Goal: Information Seeking & Learning: Compare options

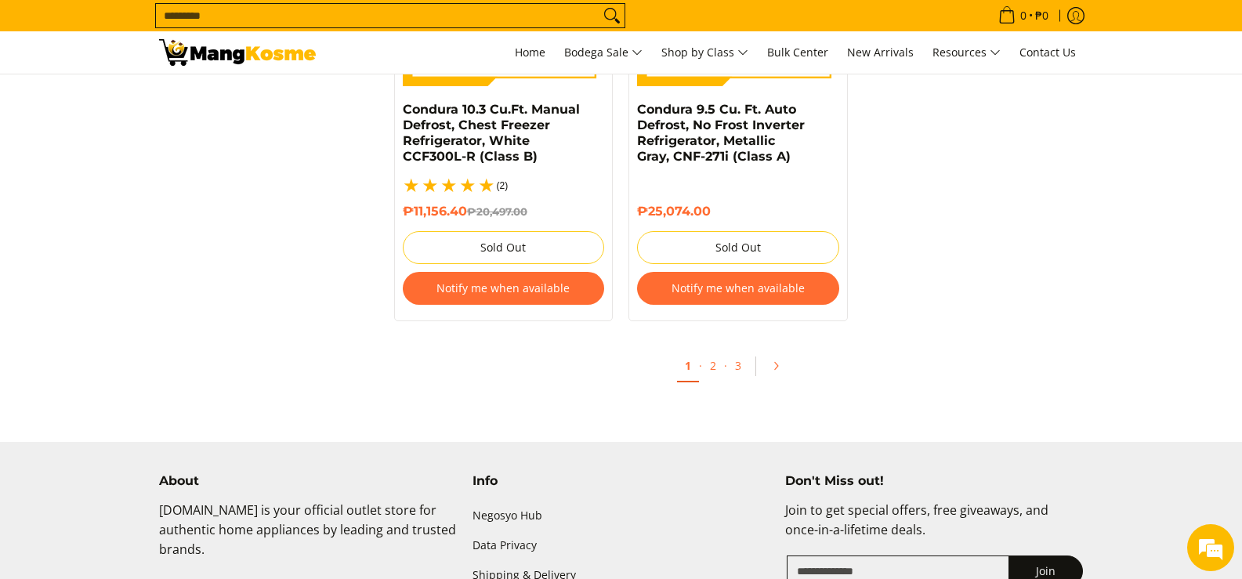
scroll to position [3527, 0]
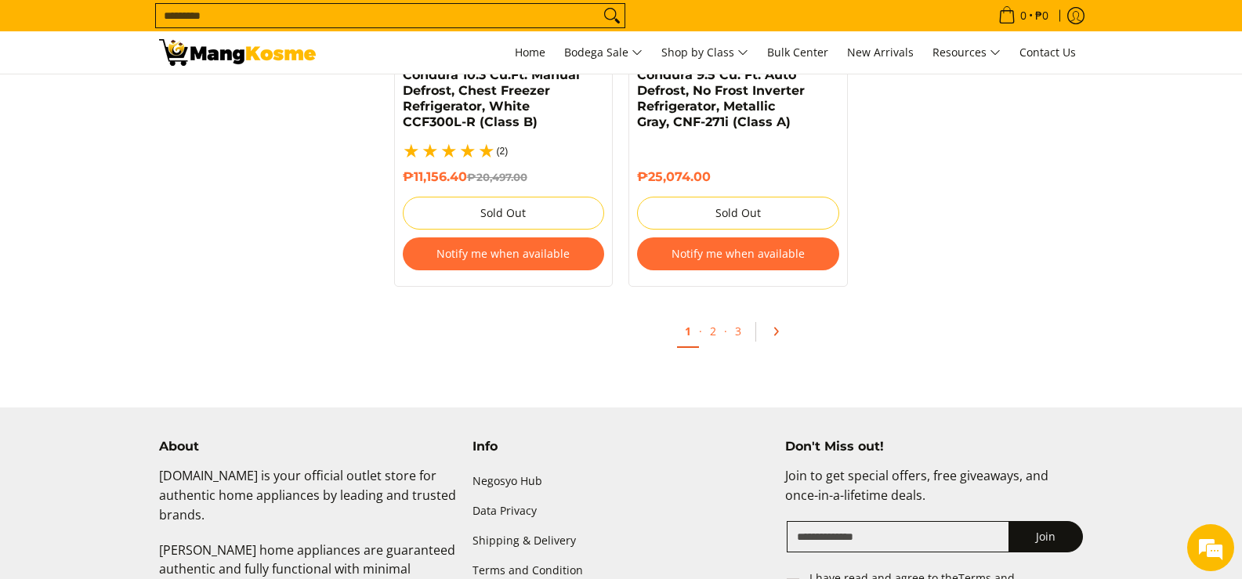
click at [778, 326] on icon "Pagination" at bounding box center [775, 331] width 11 height 11
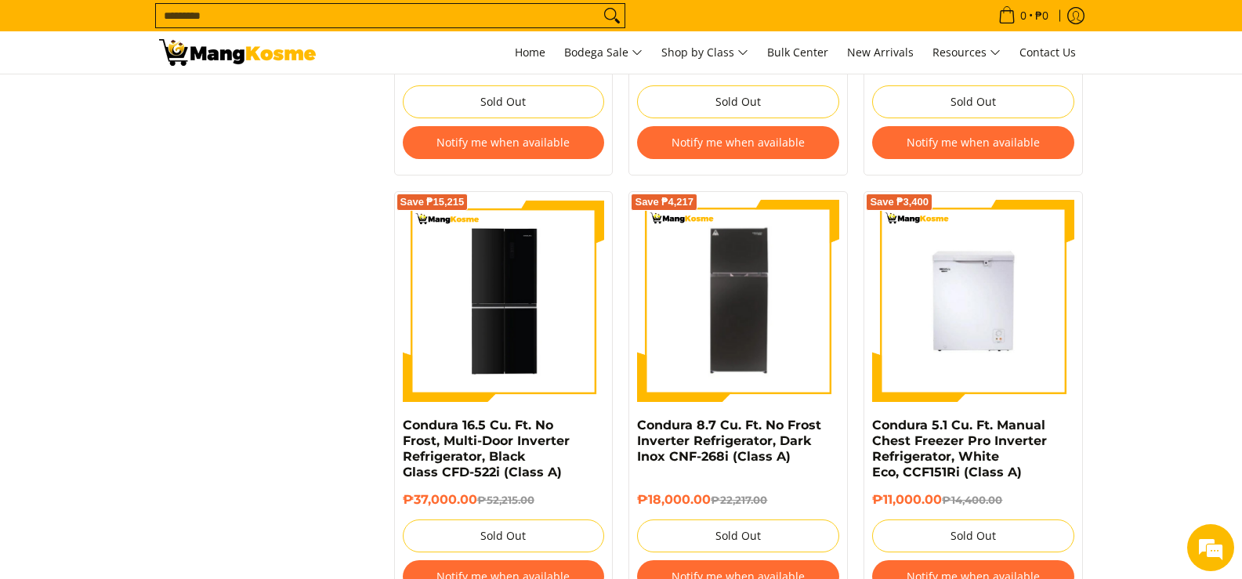
scroll to position [2743, 0]
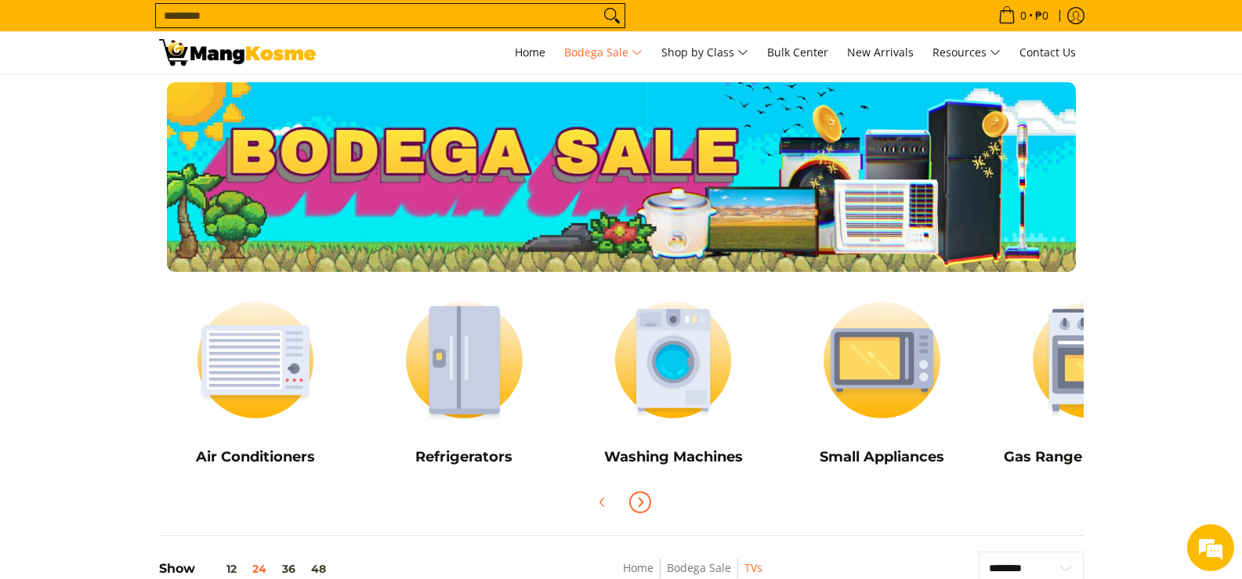
click at [636, 506] on icon "Next" at bounding box center [640, 502] width 13 height 13
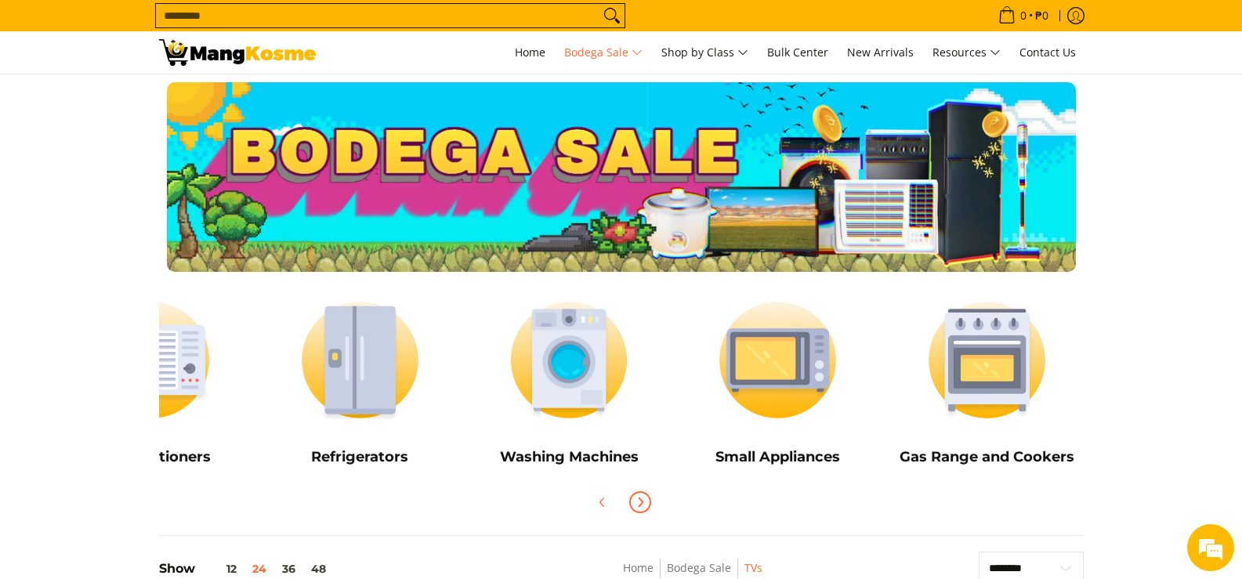
click at [636, 504] on icon "Next" at bounding box center [640, 502] width 13 height 13
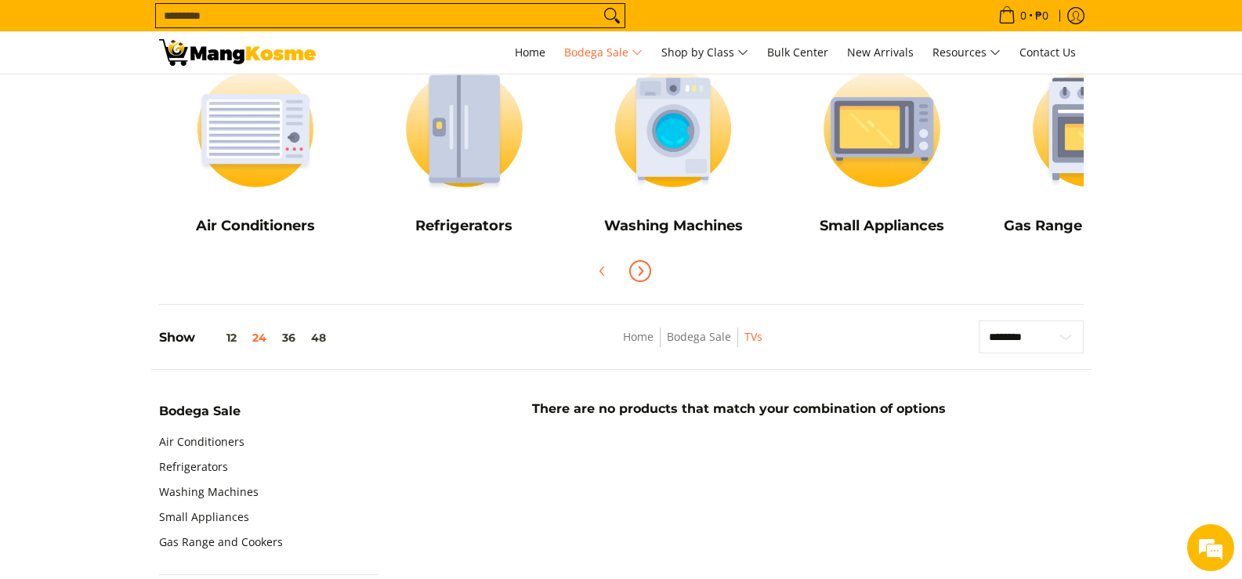
scroll to position [78, 0]
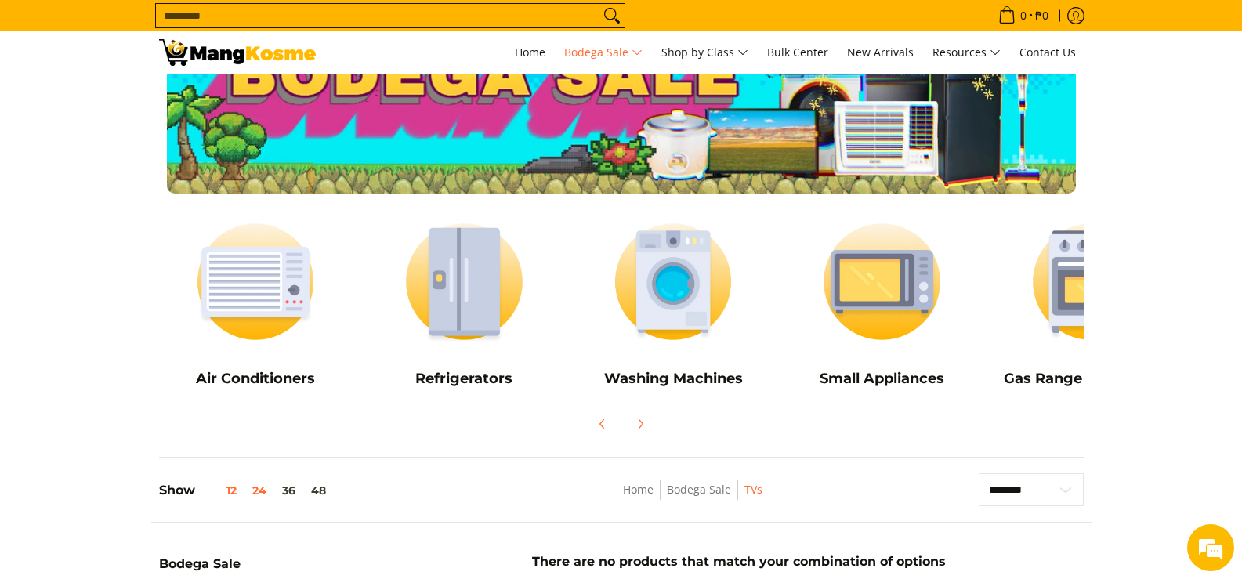
click at [230, 492] on button "12" at bounding box center [219, 490] width 49 height 13
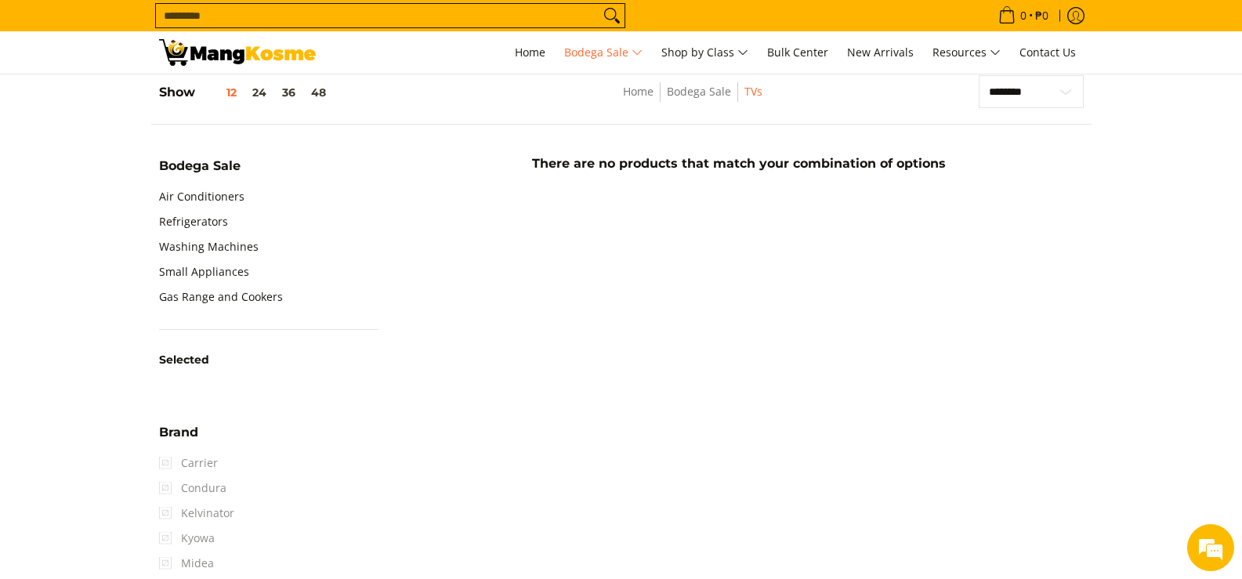
scroll to position [477, 0]
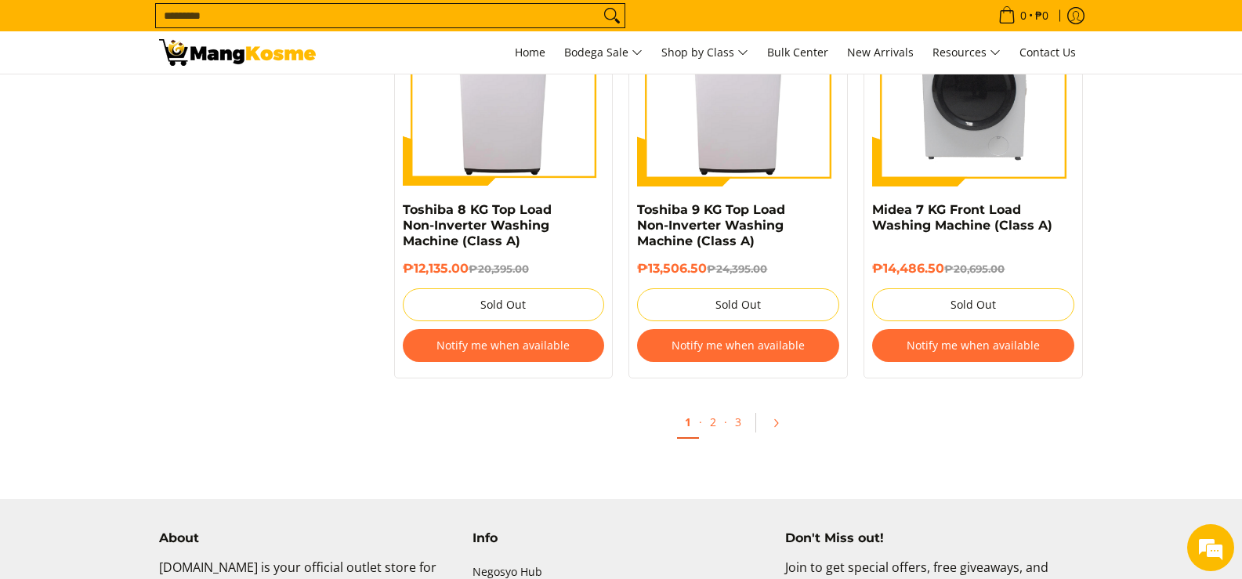
scroll to position [1724, 0]
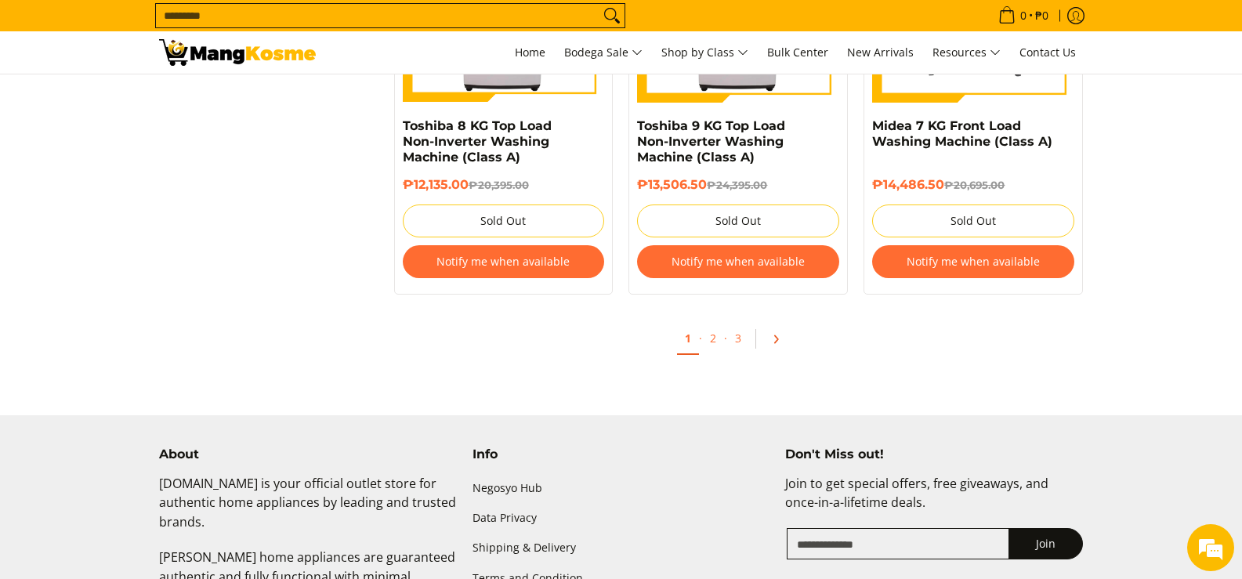
click at [771, 339] on icon "Pagination" at bounding box center [775, 339] width 11 height 11
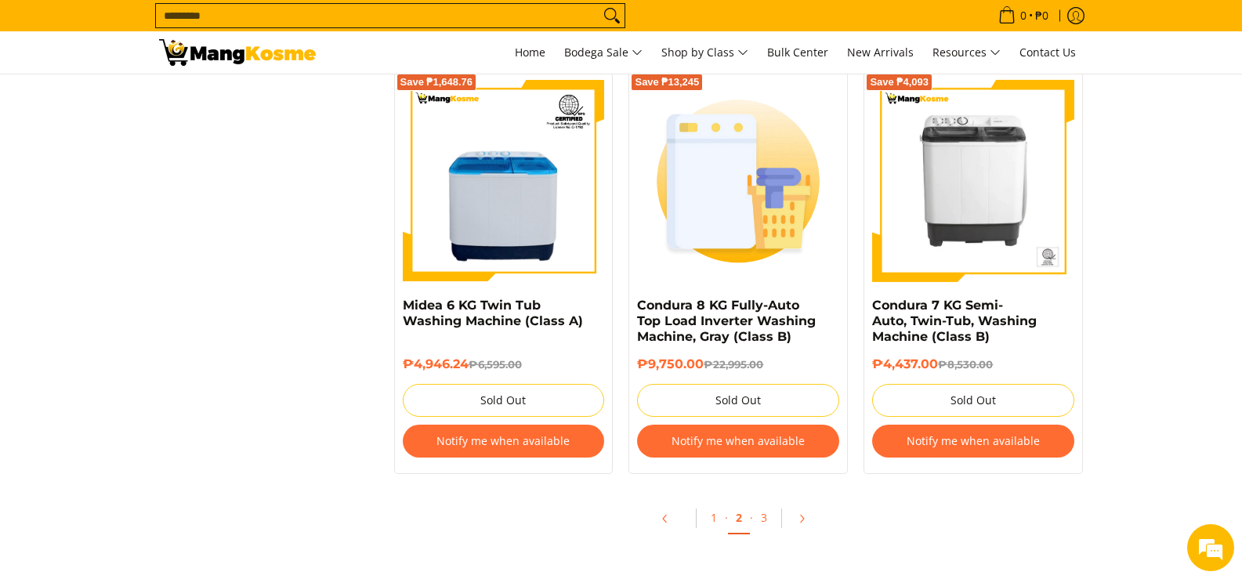
scroll to position [1724, 0]
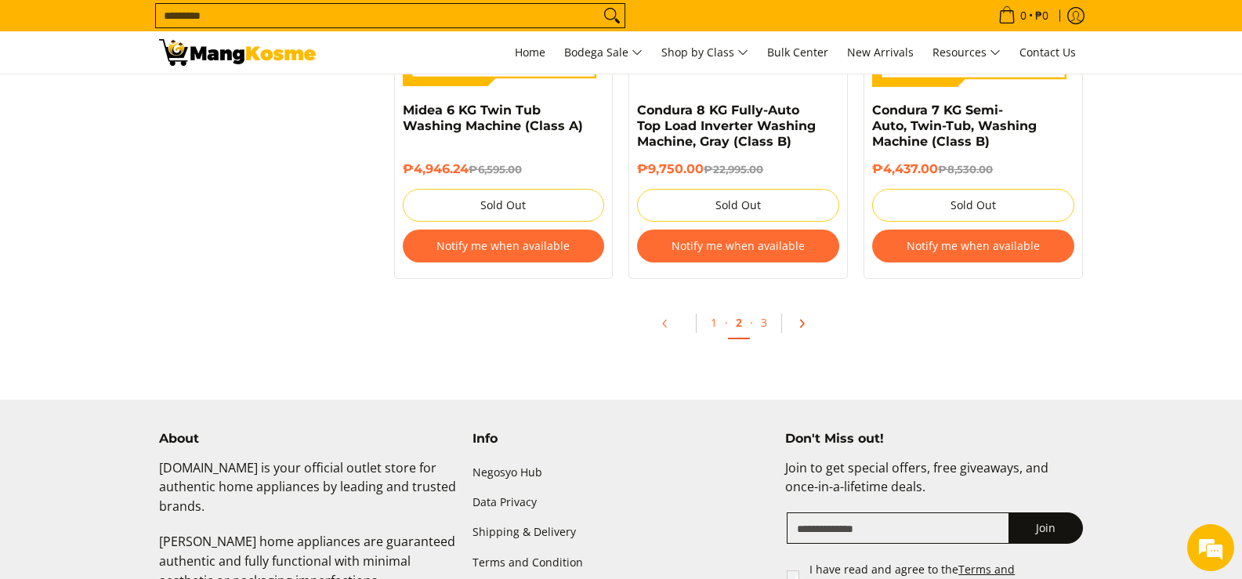
click at [794, 322] on link "Pagination" at bounding box center [807, 323] width 38 height 27
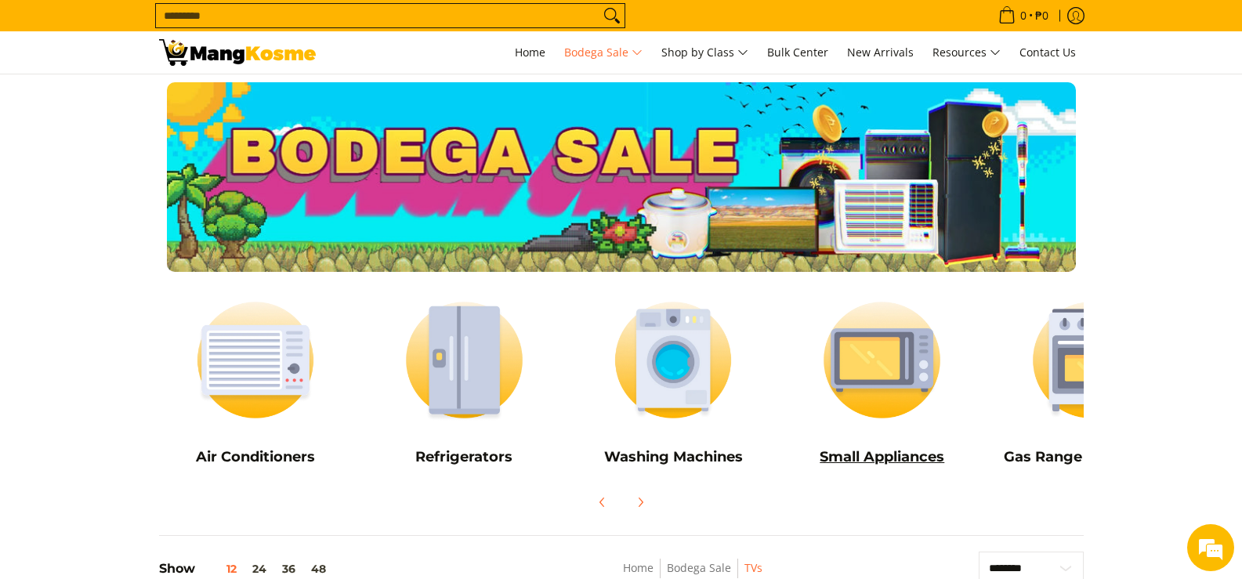
click at [795, 424] on img at bounding box center [882, 360] width 194 height 145
click at [785, 303] on link "Small Appliances" at bounding box center [882, 383] width 194 height 190
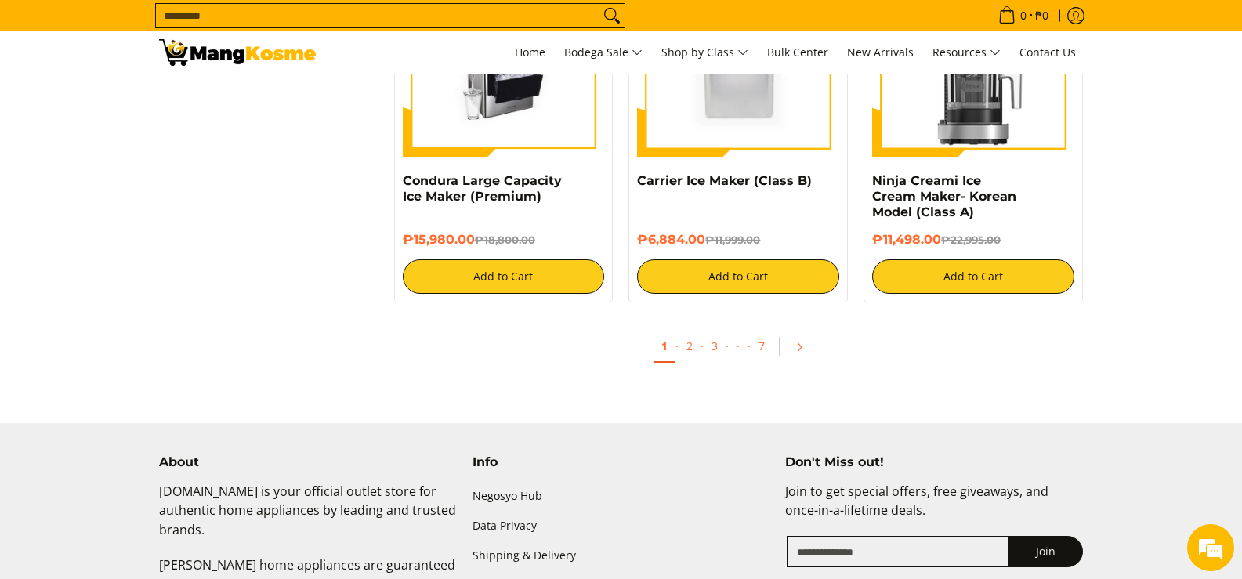
scroll to position [1568, 0]
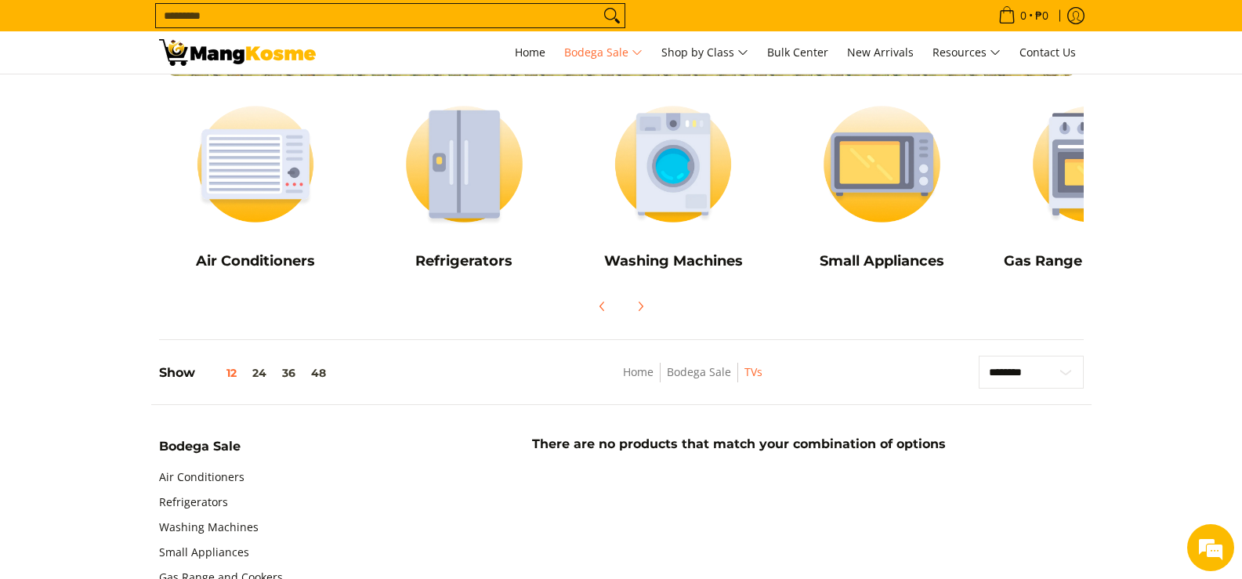
scroll to position [157, 0]
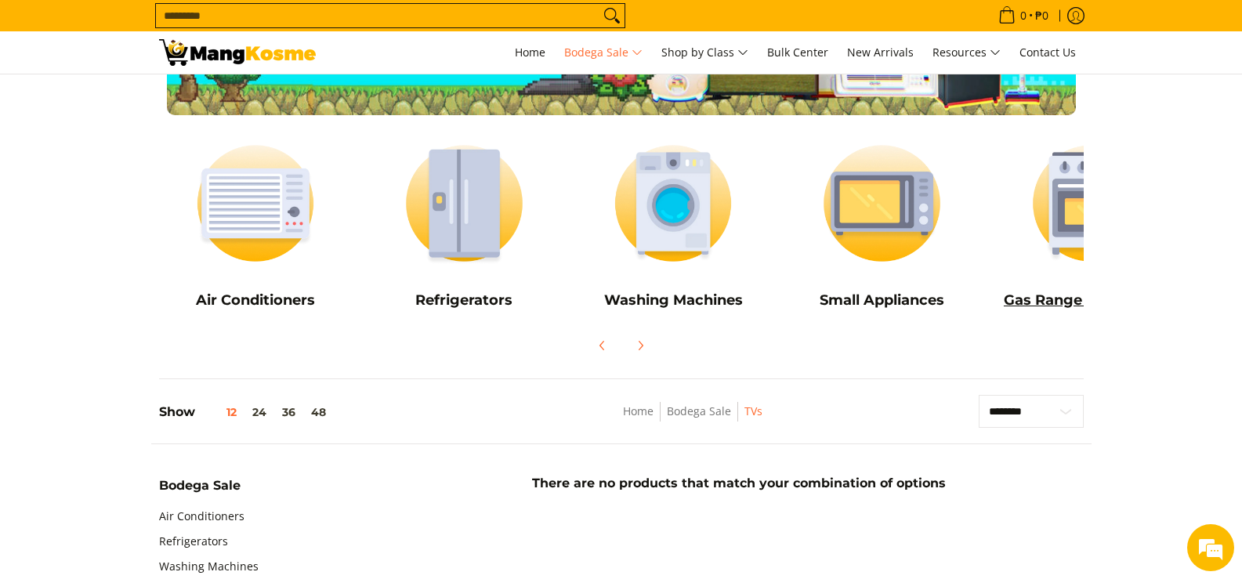
click at [1065, 248] on img at bounding box center [1092, 203] width 194 height 145
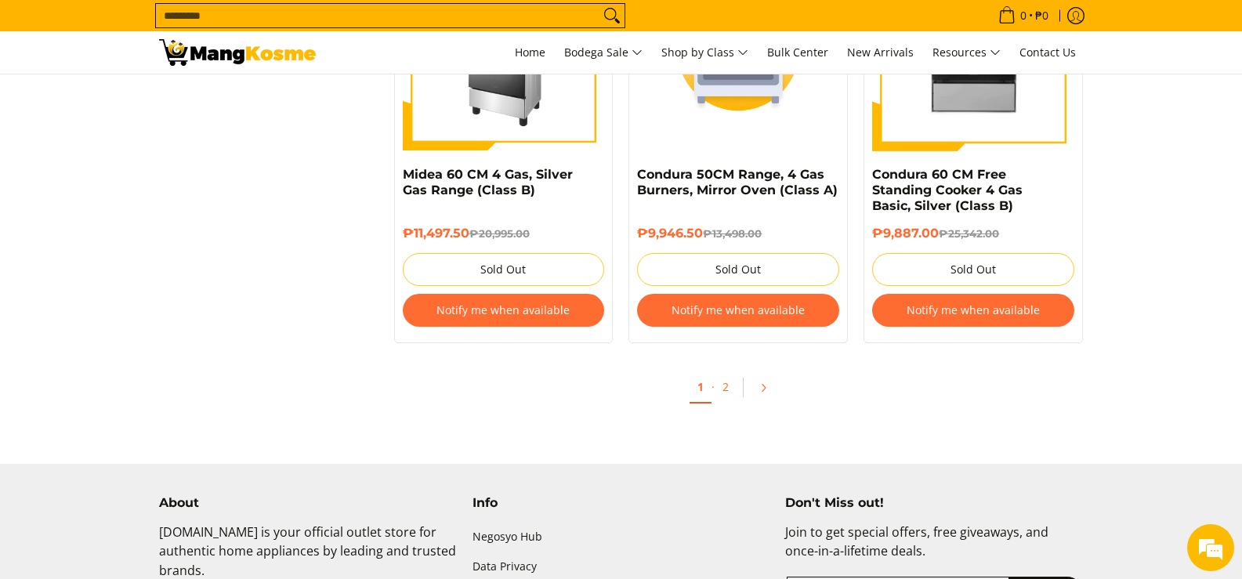
scroll to position [1646, 0]
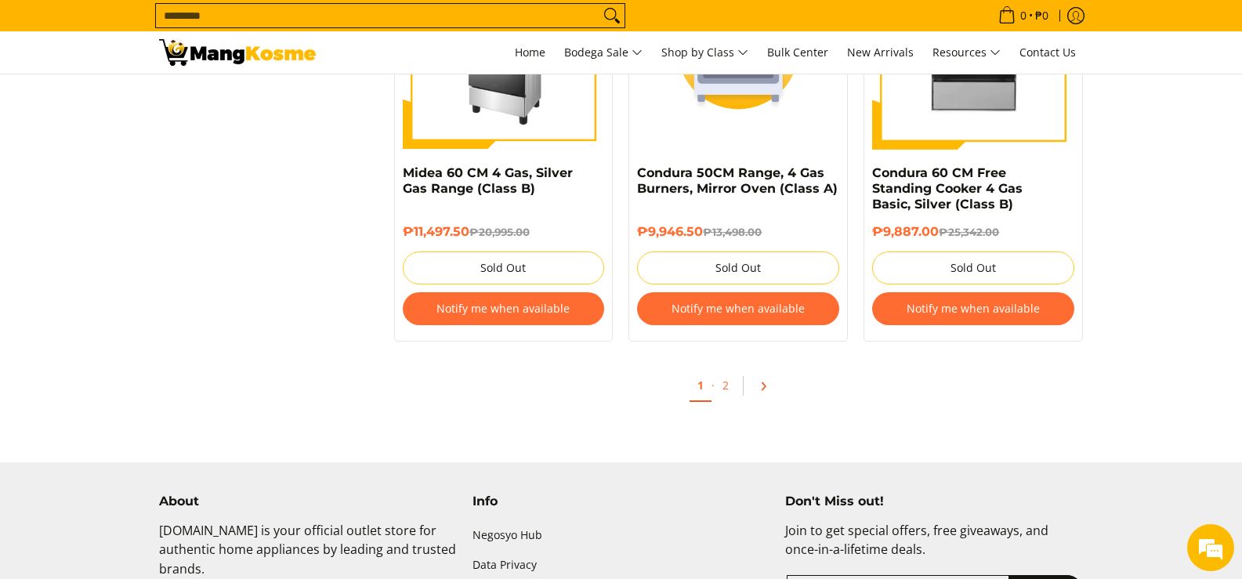
click at [765, 386] on icon "Pagination" at bounding box center [764, 385] width 3 height 7
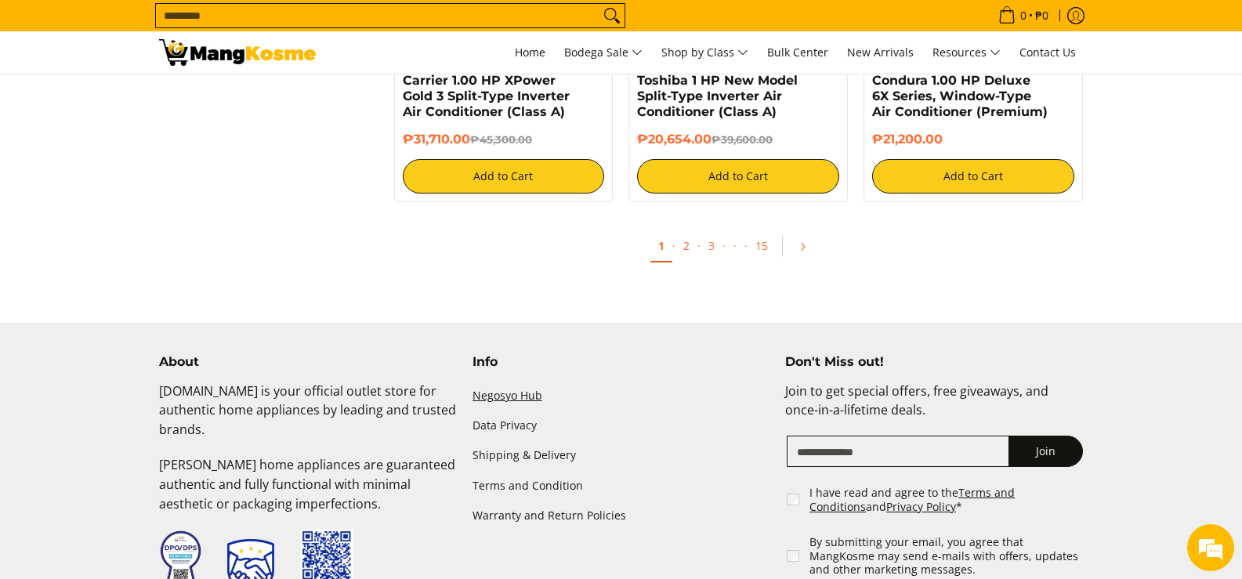
scroll to position [1646, 0]
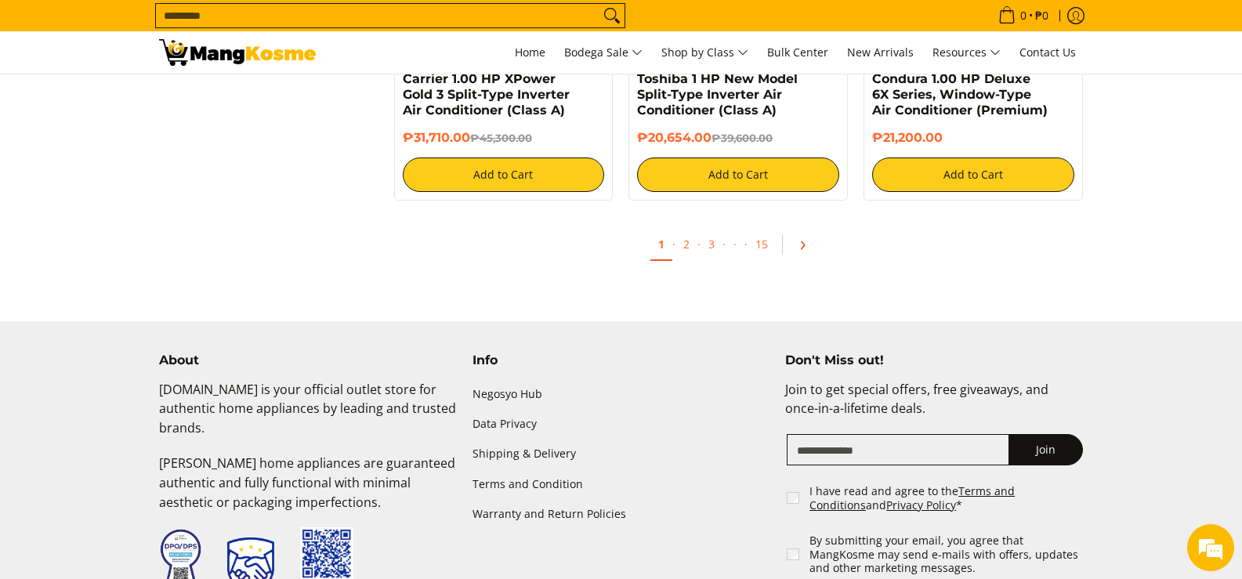
click at [800, 248] on icon "Pagination" at bounding box center [802, 245] width 11 height 11
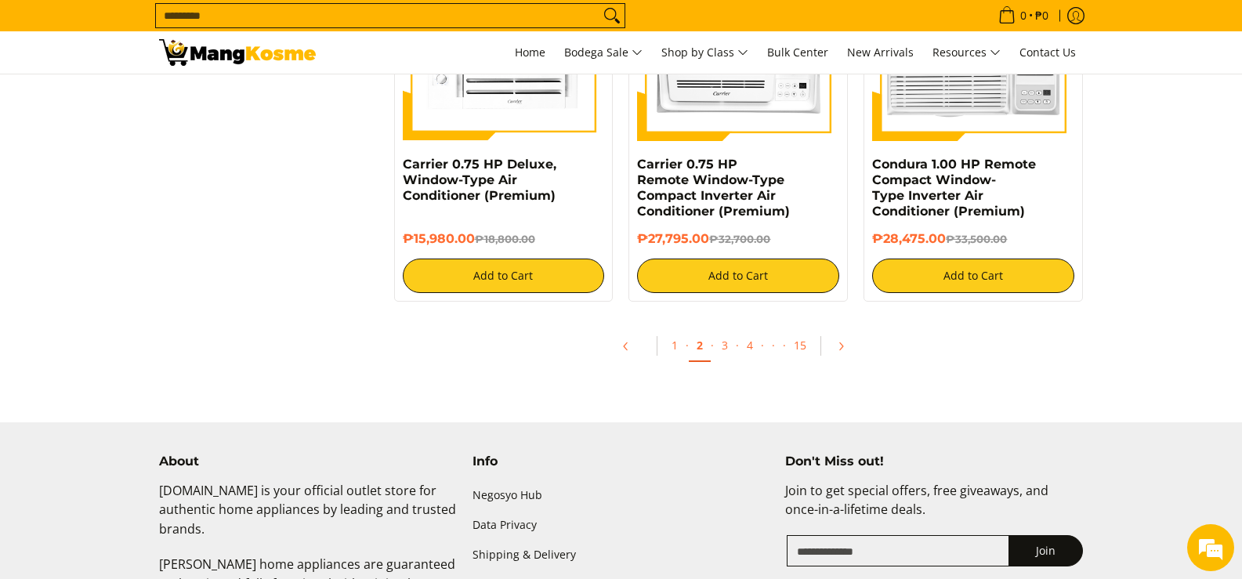
scroll to position [1489, 0]
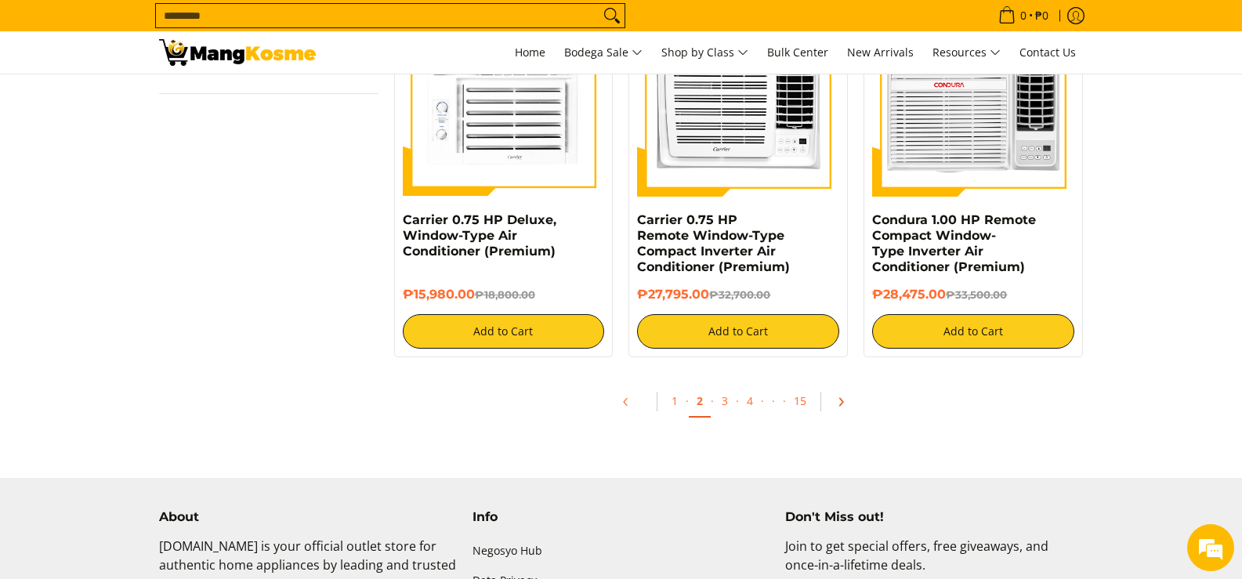
click at [834, 402] on link "Pagination" at bounding box center [847, 402] width 38 height 27
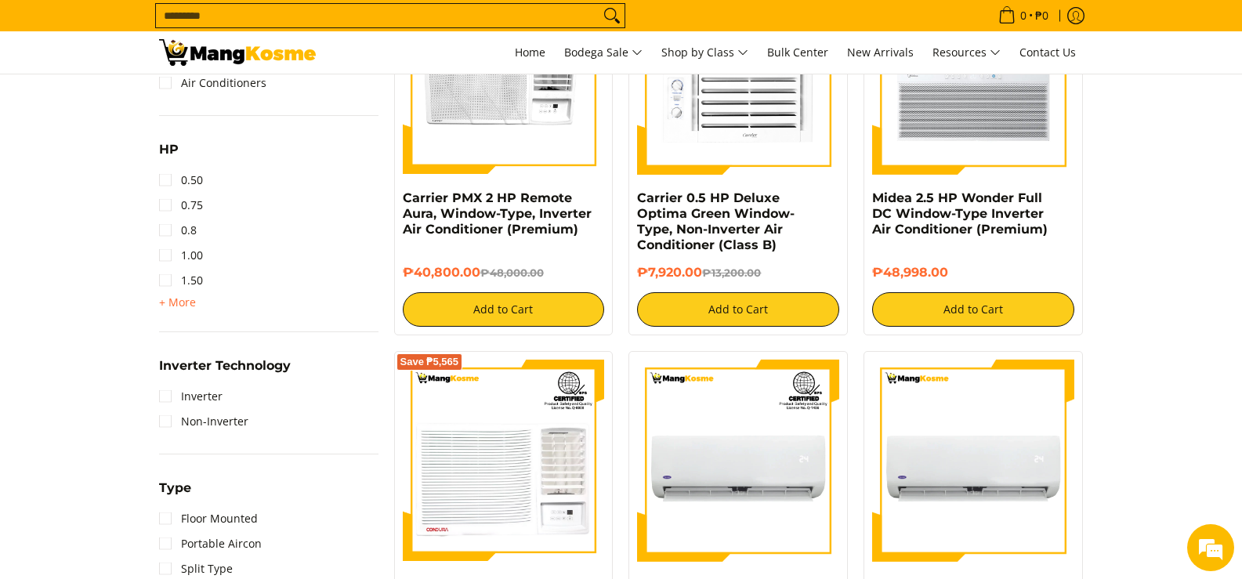
scroll to position [877, 0]
